Goal: Use online tool/utility: Utilize a website feature to perform a specific function

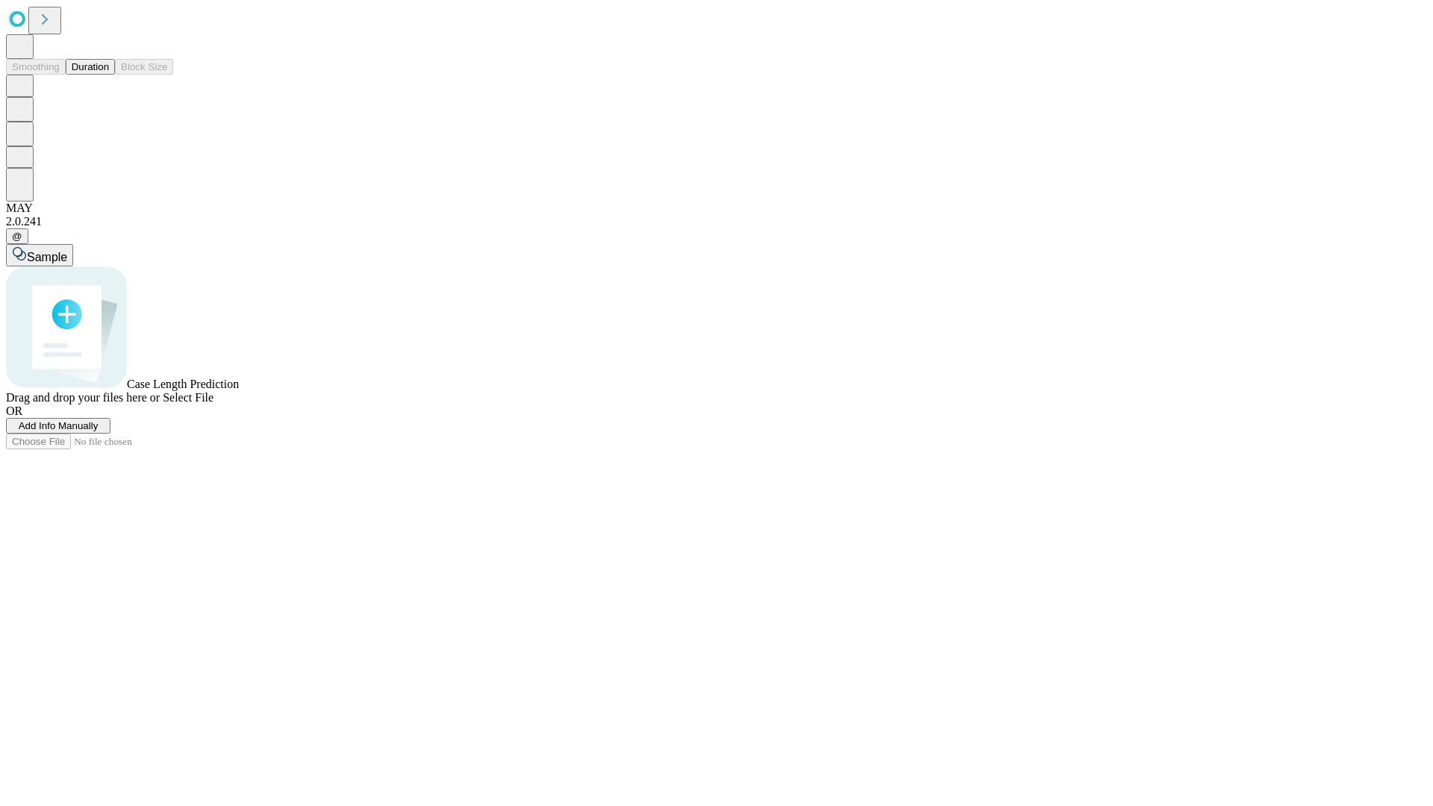
click at [109, 75] on button "Duration" at bounding box center [90, 67] width 49 height 16
click at [213, 404] on span "Select File" at bounding box center [188, 397] width 51 height 13
